Goal: Transaction & Acquisition: Purchase product/service

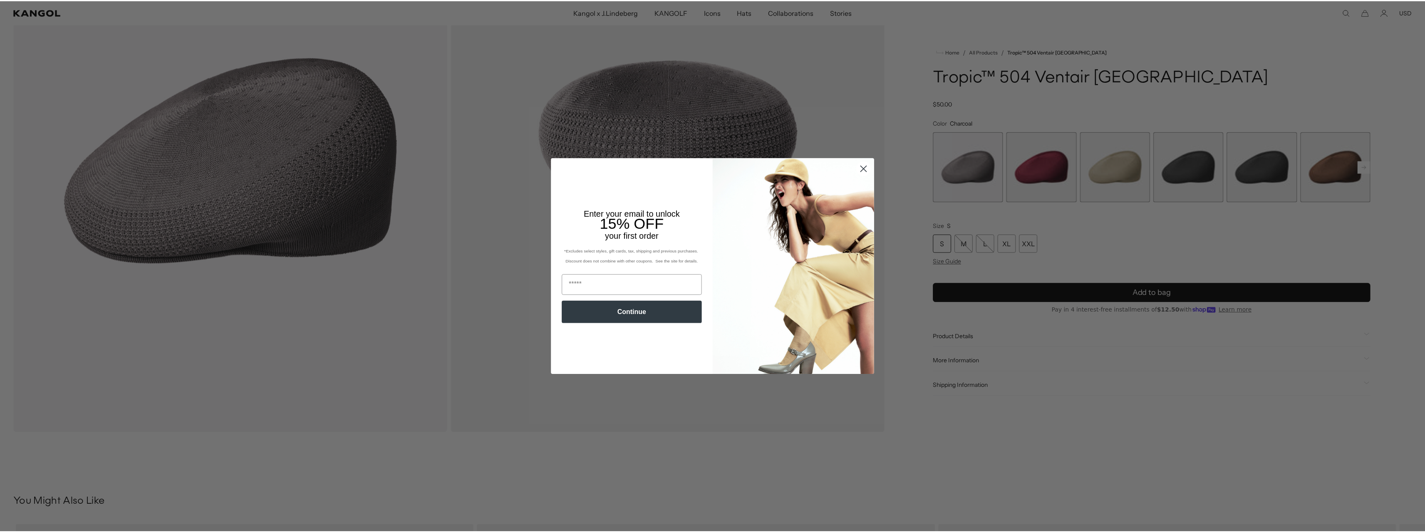
scroll to position [0, 171]
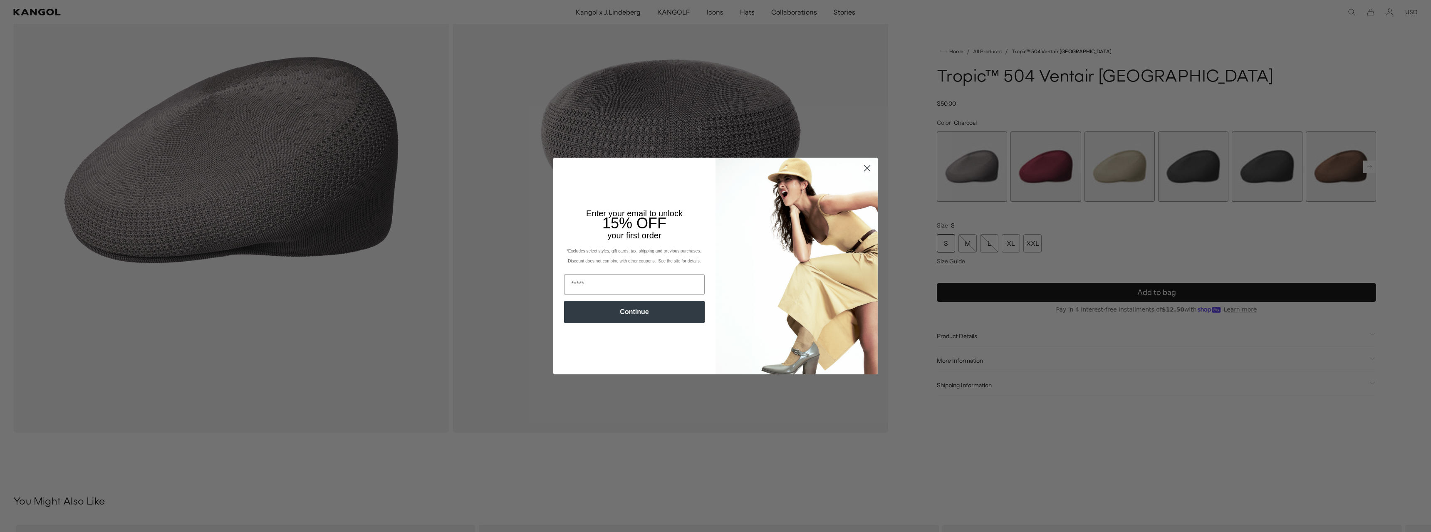
click at [863, 165] on circle "Close dialog" at bounding box center [867, 168] width 14 height 14
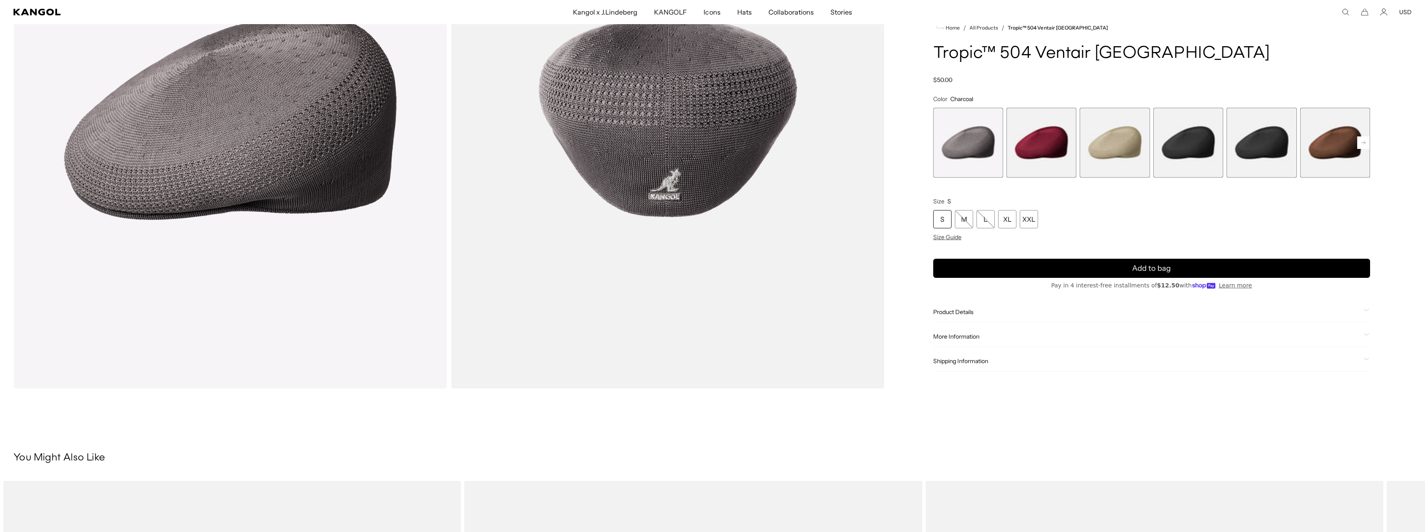
click at [946, 220] on div "S" at bounding box center [942, 219] width 18 height 18
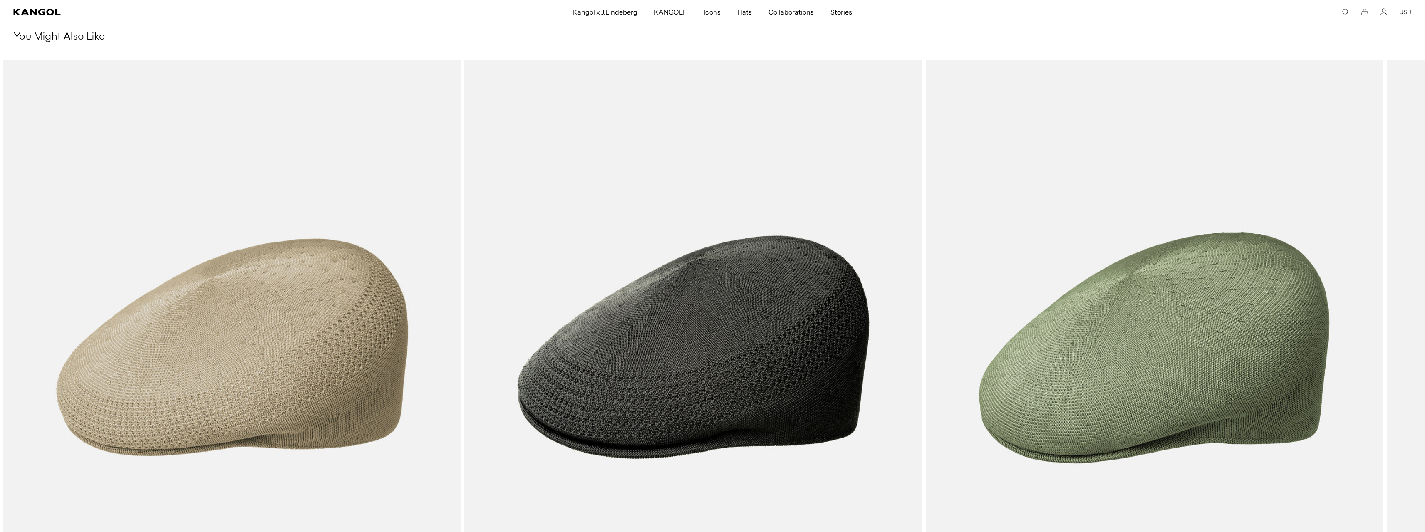
scroll to position [624, 0]
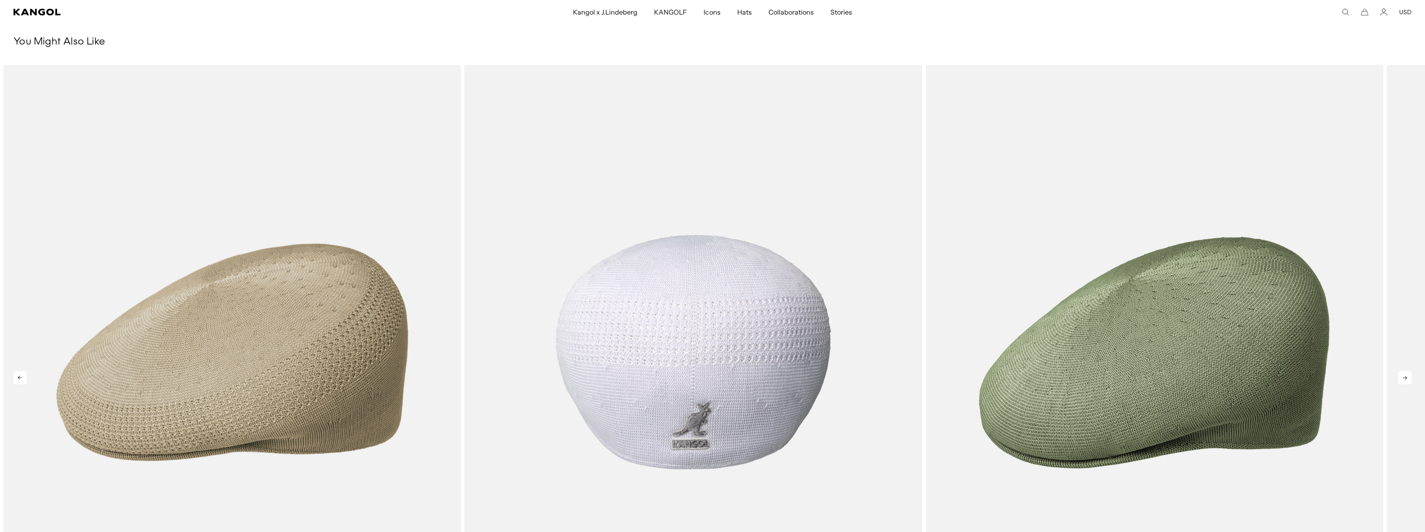
click at [906, 290] on img "2 of 5" at bounding box center [693, 352] width 458 height 575
